Goal: Use online tool/utility: Use online tool/utility

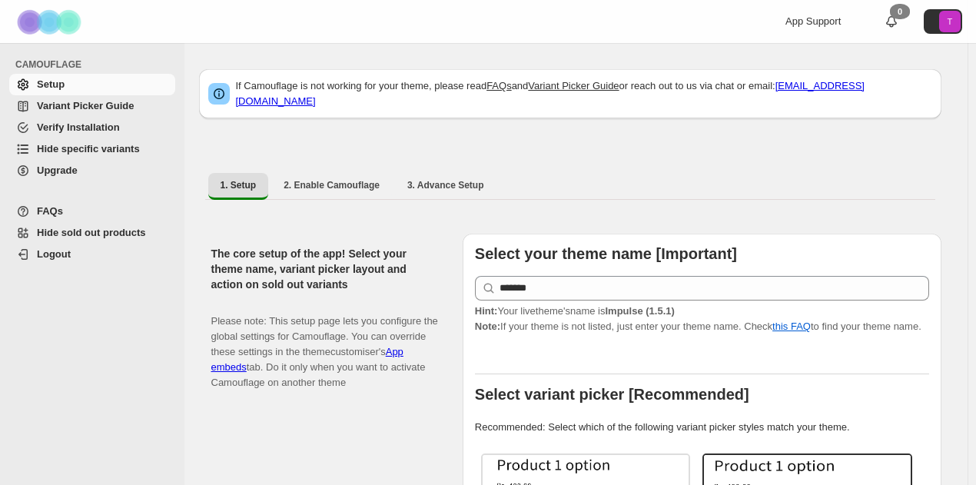
click at [55, 151] on span "Hide specific variants" at bounding box center [88, 149] width 103 height 12
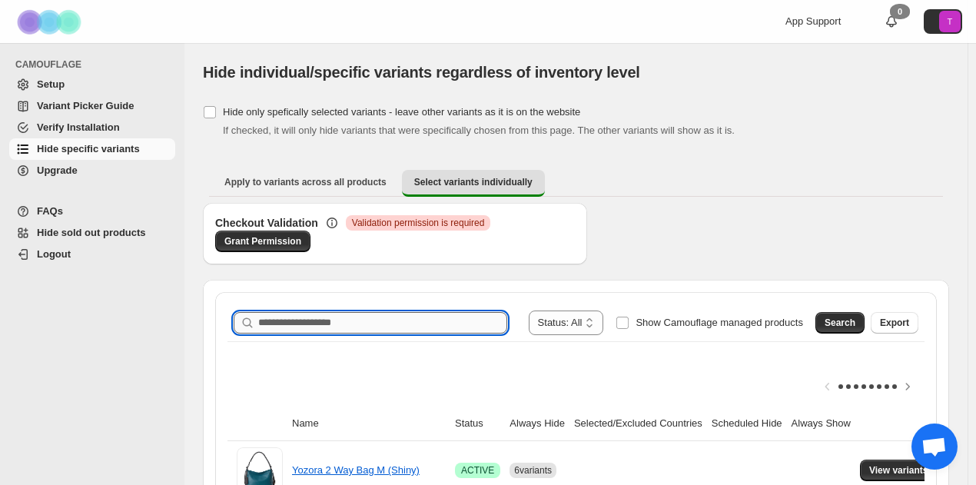
click at [389, 316] on input "Search product name" at bounding box center [382, 323] width 249 height 22
type input "**********"
click at [839, 314] on button "Search" at bounding box center [839, 323] width 49 height 22
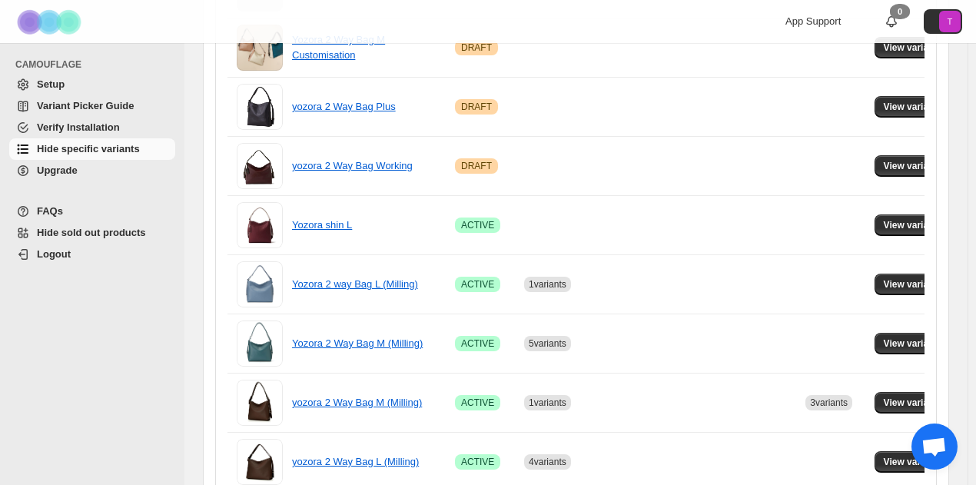
scroll to position [1214, 0]
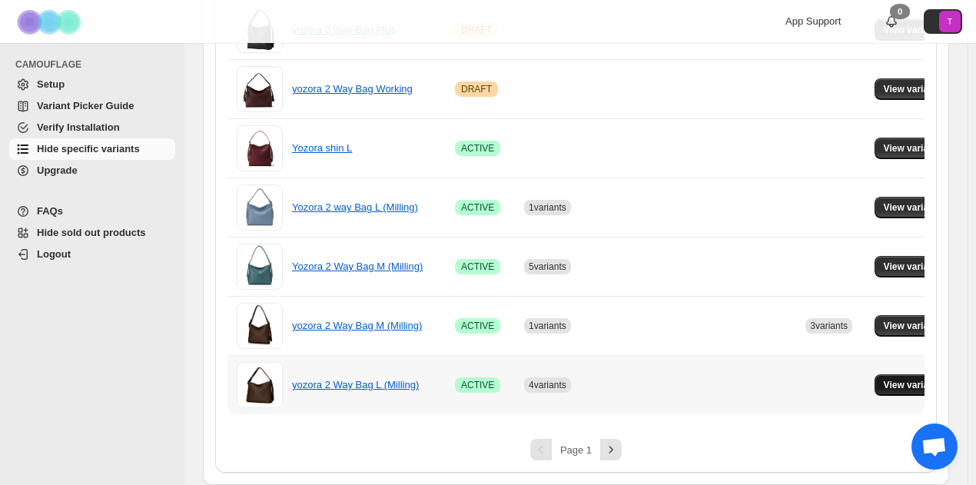
click at [901, 376] on button "View variants" at bounding box center [913, 385] width 78 height 22
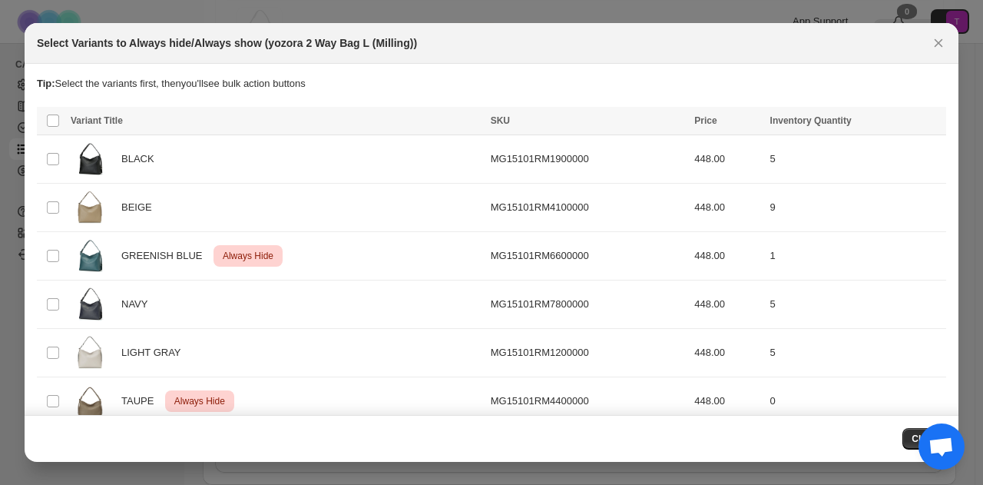
scroll to position [131, 0]
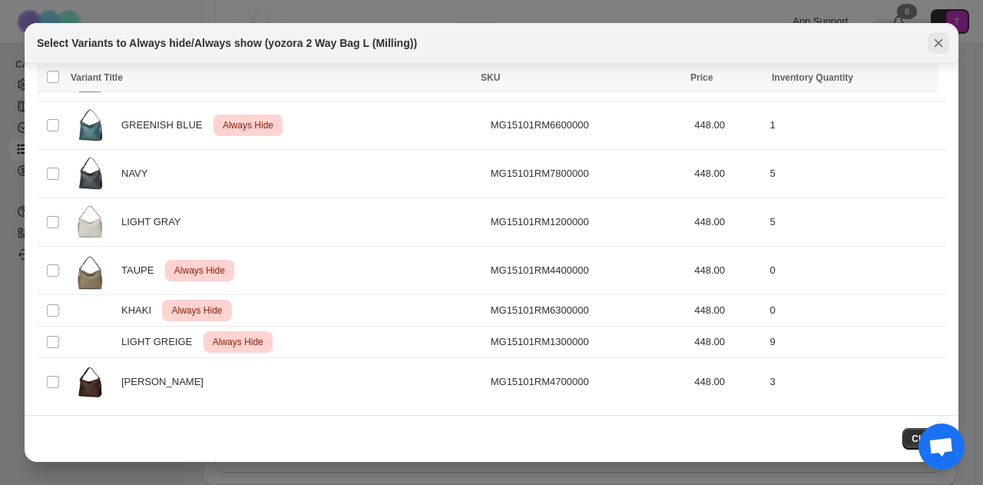
click at [944, 45] on icon "Close" at bounding box center [938, 42] width 15 height 15
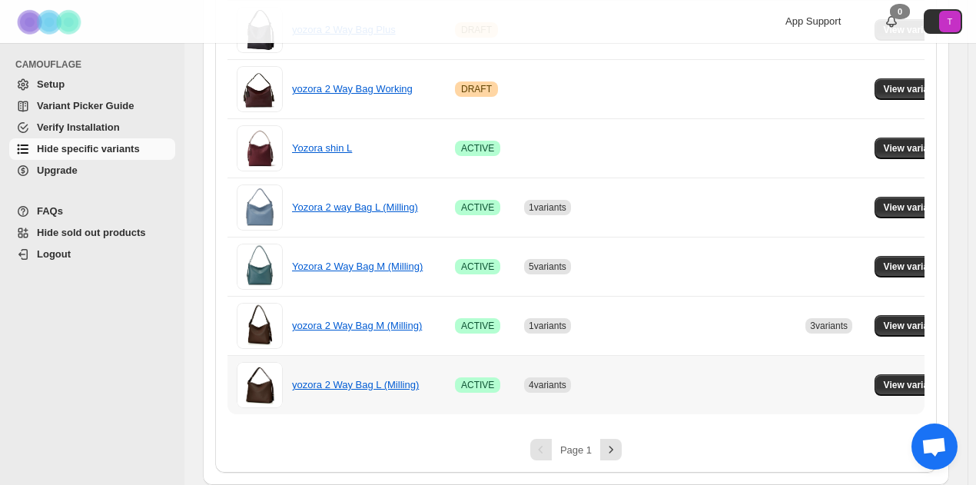
scroll to position [1214, 0]
